Goal: Transaction & Acquisition: Purchase product/service

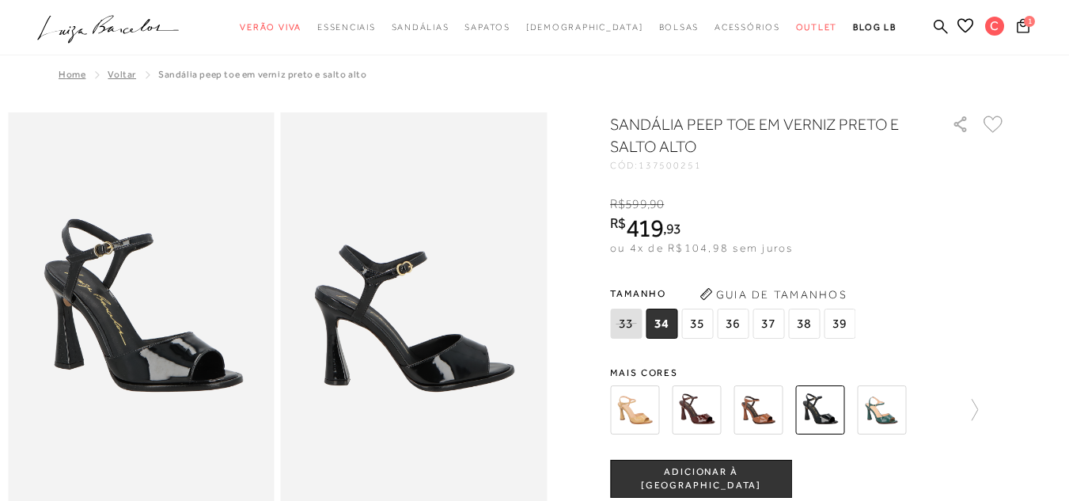
click at [1003, 8] on div at bounding box center [534, 27] width 1069 height 55
click at [1024, 26] on span "1" at bounding box center [1029, 21] width 11 height 11
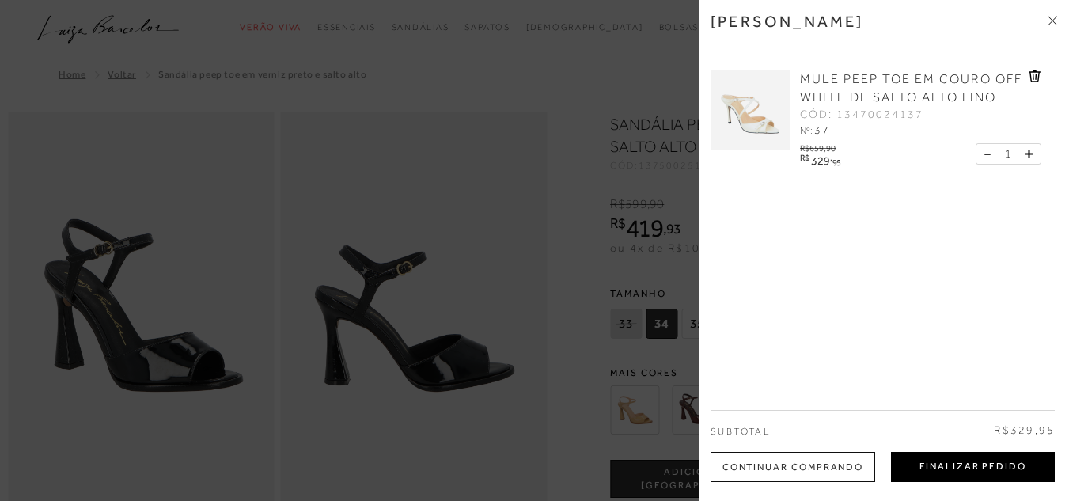
click at [963, 477] on button "Finalizar Pedido" at bounding box center [973, 467] width 164 height 30
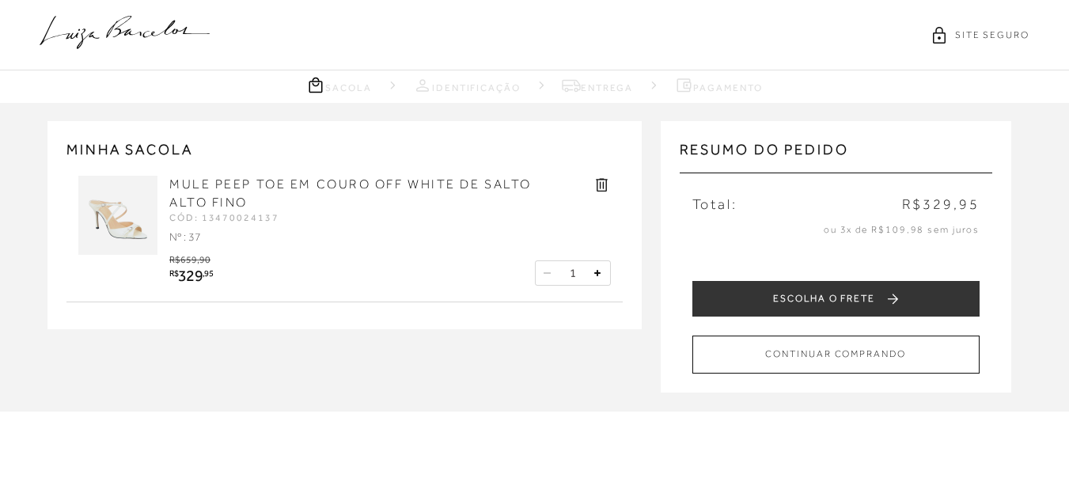
click at [877, 318] on div "ESCOLHA O FRETE CONTINUAR COMPRANDO VOLTAR" at bounding box center [836, 327] width 313 height 93
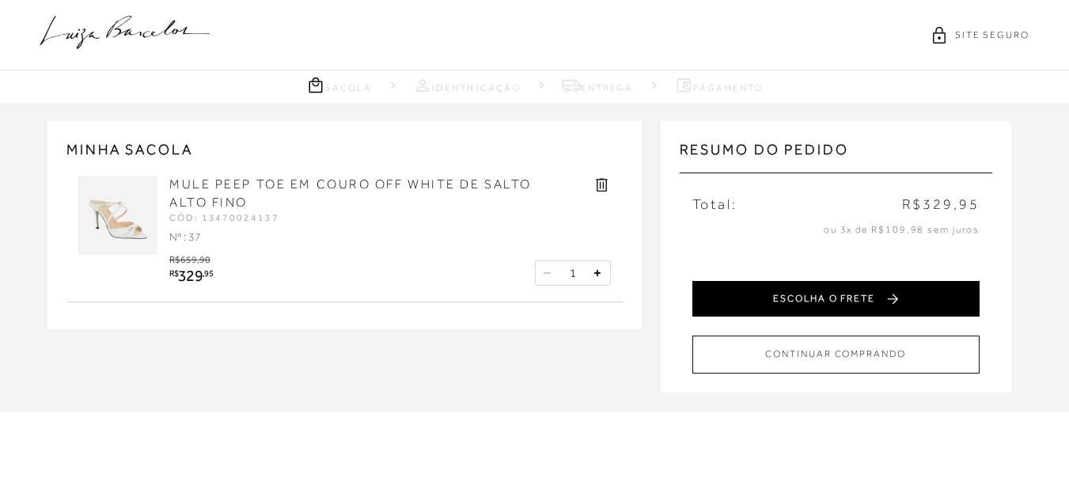
click at [863, 305] on button "ESCOLHA O FRETE" at bounding box center [835, 299] width 287 height 36
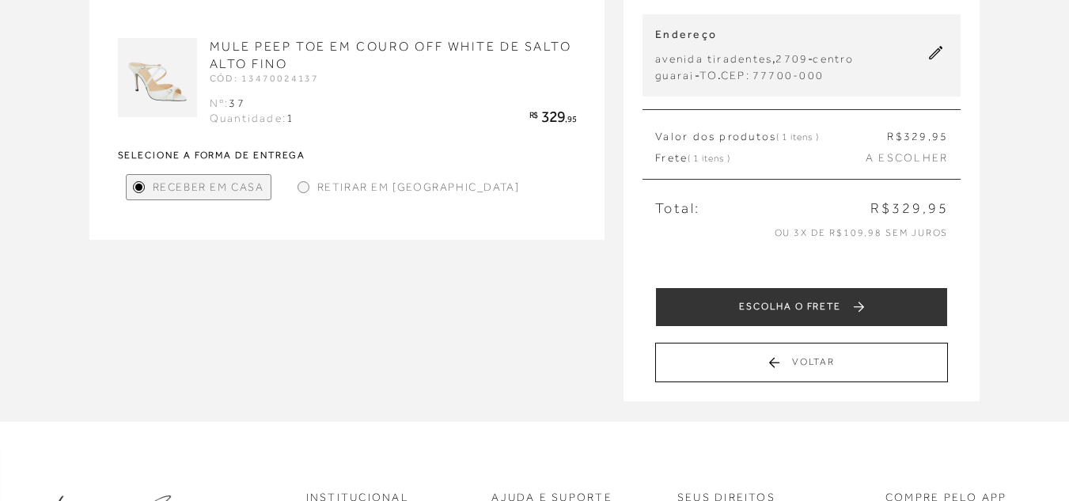
scroll to position [158, 0]
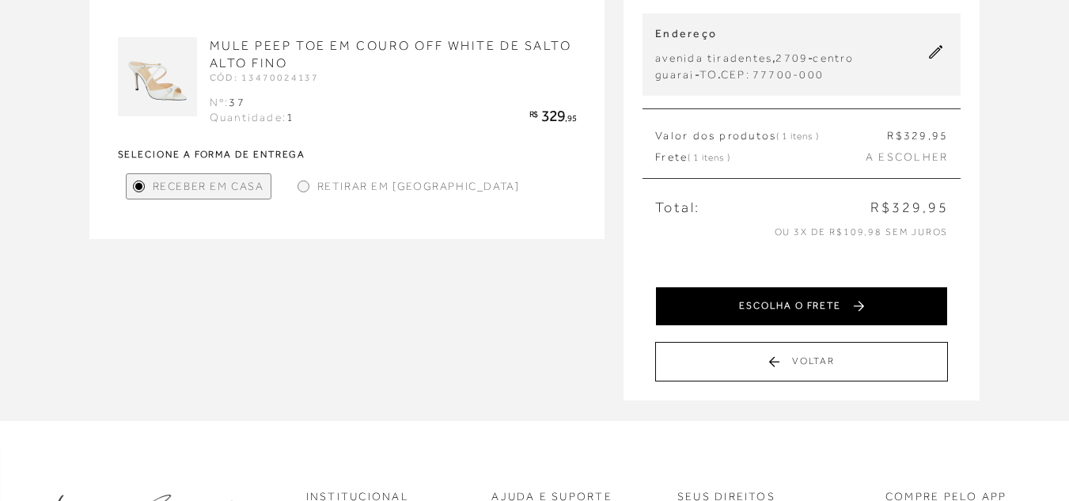
click at [750, 299] on button "ESCOLHA O FRETE" at bounding box center [801, 306] width 293 height 40
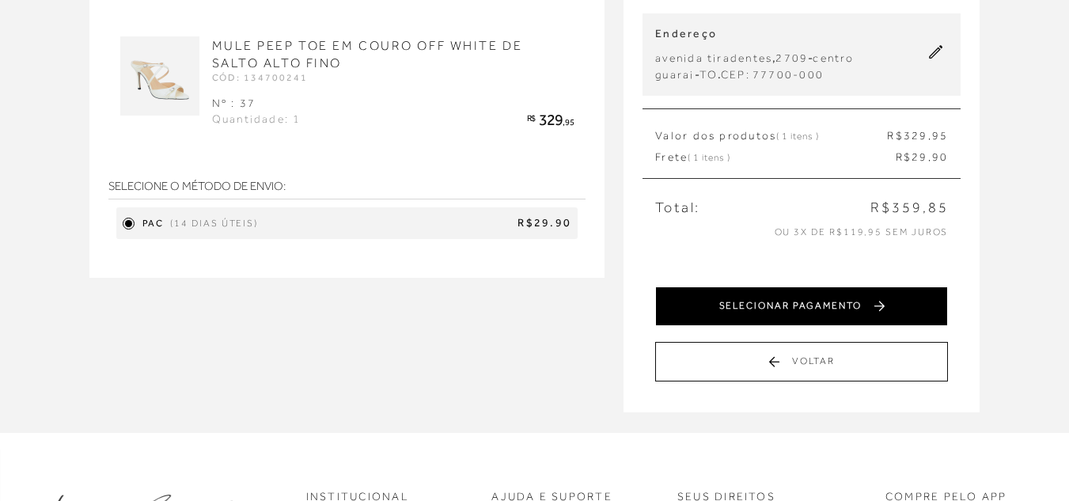
click at [741, 304] on button "SELECIONAR PAGAMENTO" at bounding box center [801, 306] width 293 height 40
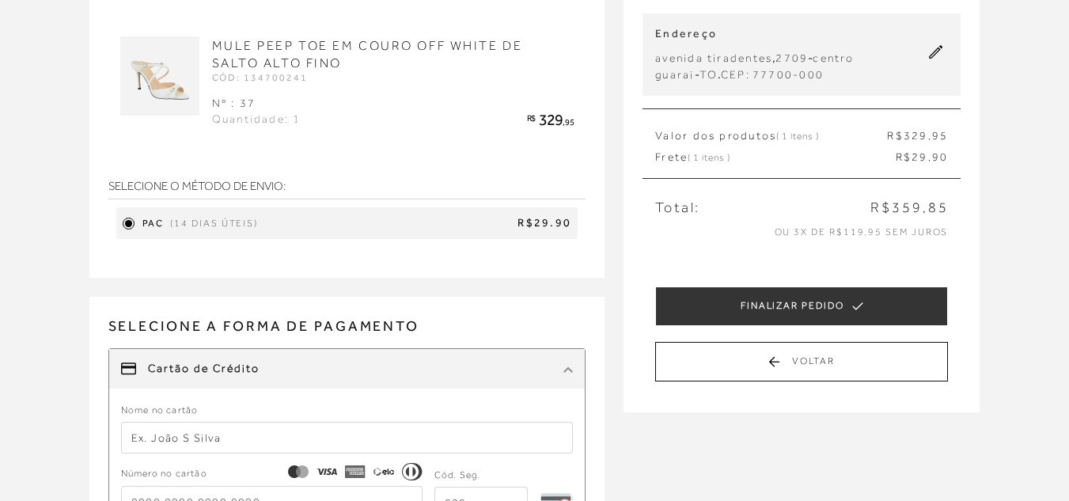
scroll to position [0, 0]
